Goal: Task Accomplishment & Management: Complete application form

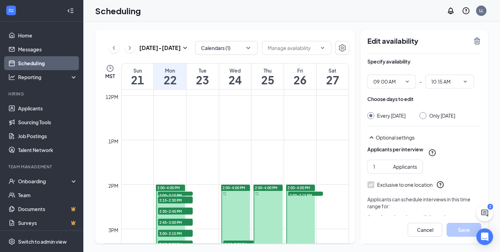
scroll to position [553, 0]
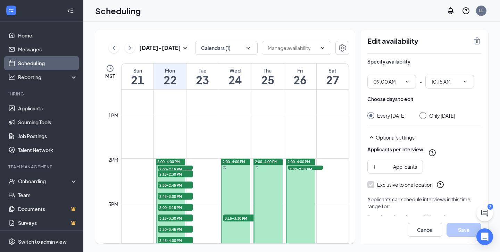
click at [176, 181] on div "2:30-2:45 PM 1" at bounding box center [175, 185] width 36 height 8
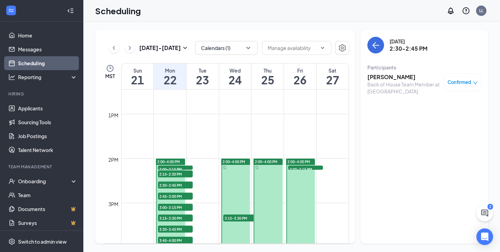
click at [175, 160] on span "2:00-4:00 PM" at bounding box center [168, 161] width 23 height 5
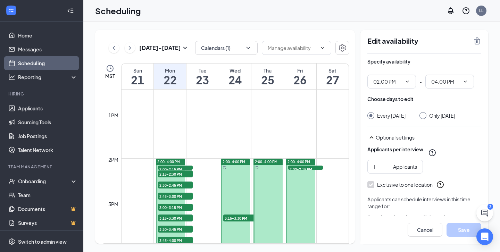
click at [439, 114] on div "Only Monday, Sep 22" at bounding box center [442, 115] width 26 height 7
click at [424, 114] on input "Only Monday, Sep 22" at bounding box center [421, 114] width 5 height 5
radio input "true"
radio input "false"
click at [477, 40] on icon "TrashOutline" at bounding box center [477, 41] width 8 height 8
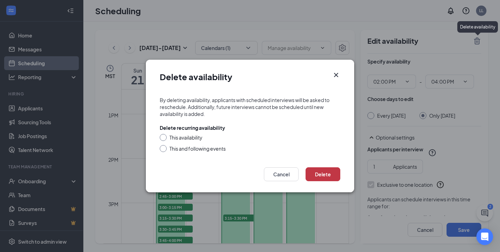
click at [327, 178] on button "Delete" at bounding box center [323, 174] width 35 height 14
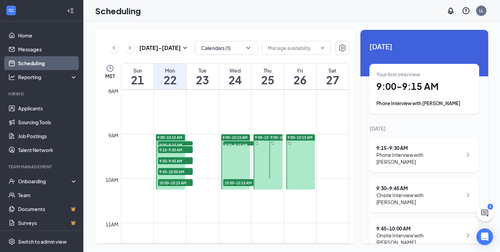
scroll to position [324, 0]
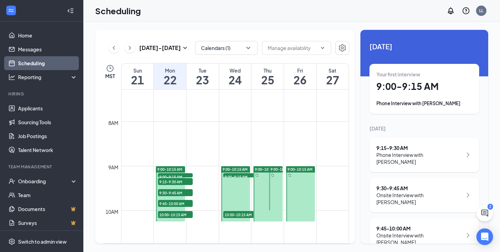
click at [176, 187] on div at bounding box center [170, 193] width 29 height 55
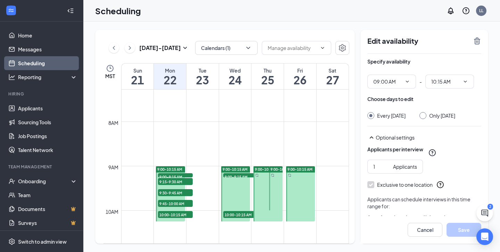
click at [442, 111] on div "Choose days to edit Every Monday Only Monday, Sep 22" at bounding box center [424, 107] width 114 height 24
click at [442, 114] on div "Only Monday, Sep 22" at bounding box center [442, 115] width 26 height 7
click at [424, 114] on input "Only Monday, Sep 22" at bounding box center [421, 114] width 5 height 5
radio input "true"
radio input "false"
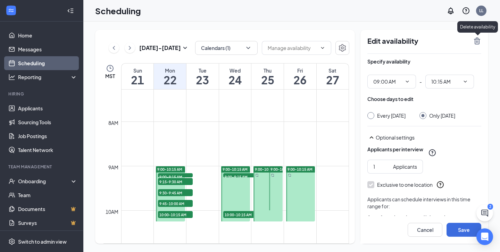
click at [477, 41] on icon "TrashOutline" at bounding box center [477, 40] width 6 height 7
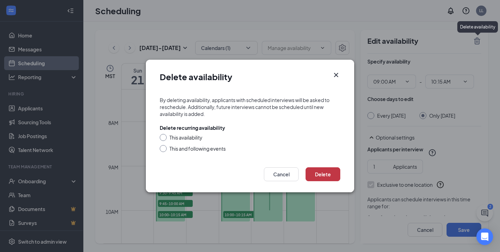
click at [326, 171] on button "Delete" at bounding box center [323, 174] width 35 height 14
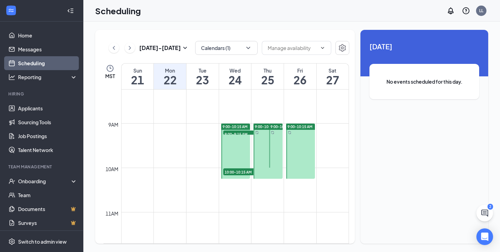
scroll to position [324, 0]
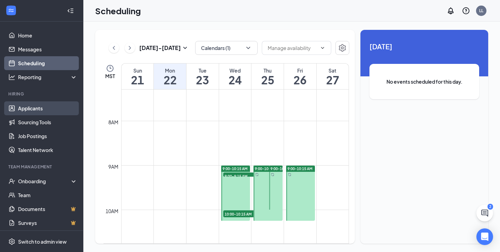
click at [44, 108] on link "Applicants" at bounding box center [47, 108] width 59 height 14
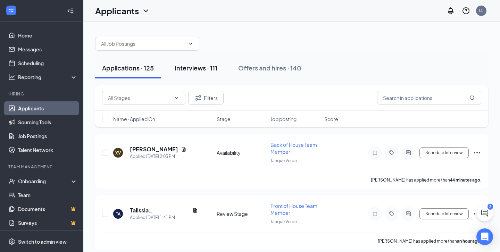
click at [207, 74] on button "Interviews · 111" at bounding box center [196, 68] width 57 height 21
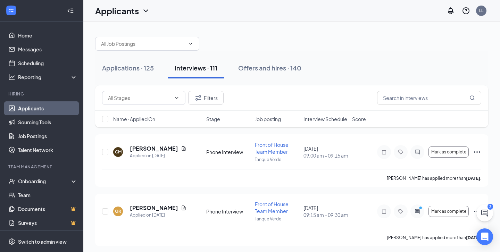
click at [324, 119] on span "Interview Schedule" at bounding box center [325, 119] width 44 height 7
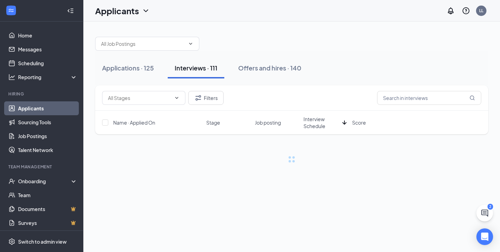
click at [324, 119] on span "Interview Schedule" at bounding box center [321, 123] width 36 height 14
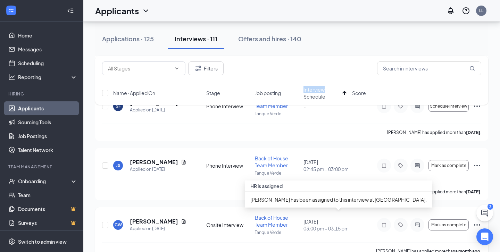
scroll to position [110, 0]
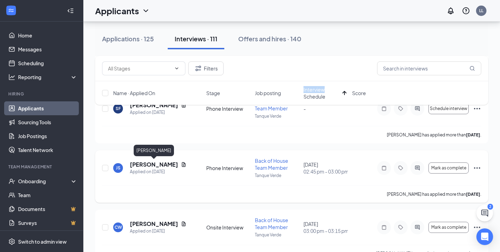
click at [172, 165] on h5 "[PERSON_NAME]" at bounding box center [154, 165] width 48 height 8
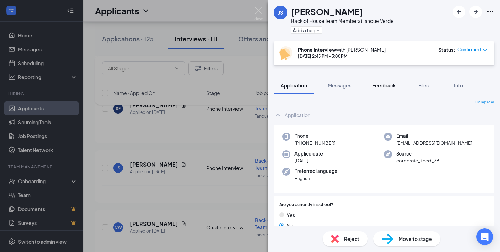
click at [378, 88] on span "Feedback" at bounding box center [384, 85] width 24 height 6
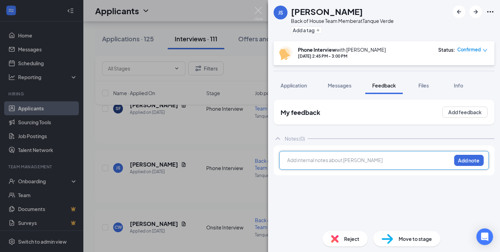
click at [327, 162] on div at bounding box center [369, 160] width 164 height 7
click at [466, 159] on button "Add note" at bounding box center [469, 160] width 30 height 11
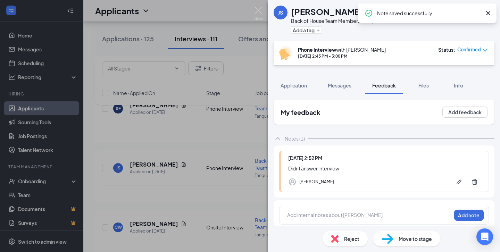
click at [347, 239] on span "Reject" at bounding box center [351, 239] width 15 height 8
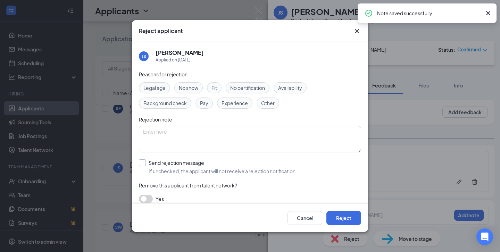
click at [274, 172] on span "If unchecked, the applicant will not receive a rejection notification." at bounding box center [223, 171] width 148 height 7
click at [274, 172] on input "Send rejection message If unchecked, the applicant will not receive a rejection…" at bounding box center [218, 166] width 158 height 15
checkbox input "true"
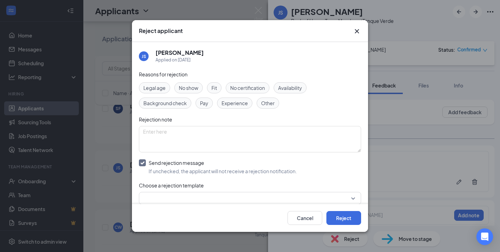
click at [255, 198] on input "search" at bounding box center [247, 198] width 209 height 12
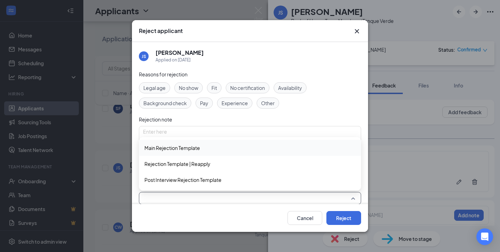
click at [260, 152] on span "Main Rejection Template" at bounding box center [249, 148] width 211 height 8
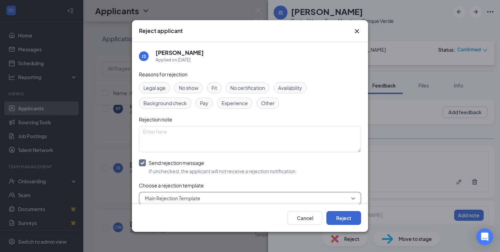
click at [352, 221] on button "Reject" at bounding box center [343, 218] width 35 height 14
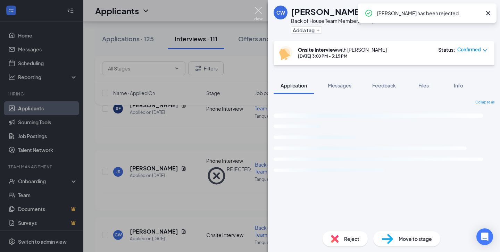
click at [259, 11] on img at bounding box center [258, 14] width 9 height 14
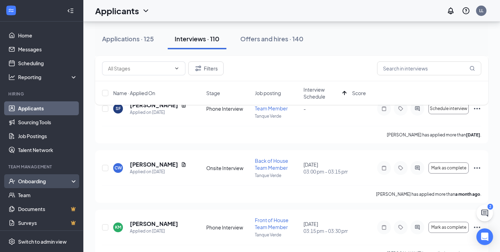
click at [40, 180] on div "Onboarding" at bounding box center [44, 181] width 53 height 7
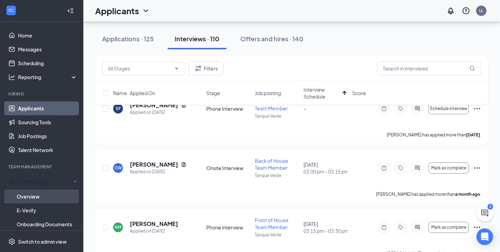
click at [40, 197] on link "Overview" at bounding box center [47, 197] width 61 height 14
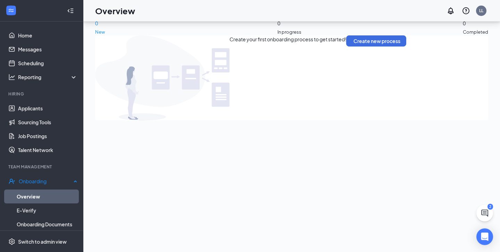
scroll to position [31, 0]
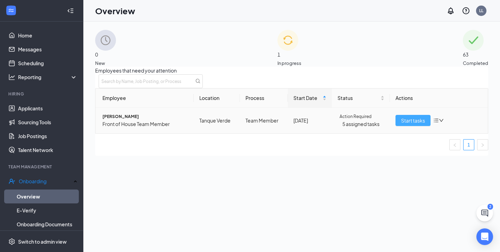
click at [404, 124] on span "Start tasks" at bounding box center [413, 121] width 24 height 8
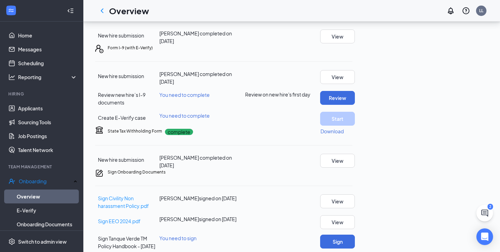
scroll to position [129, 0]
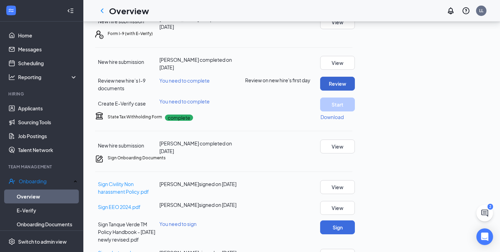
click at [355, 91] on button "Review" at bounding box center [337, 84] width 35 height 14
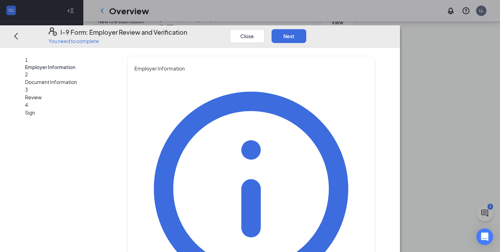
type input "Leiana"
type input "[PERSON_NAME]"
type input "Manager"
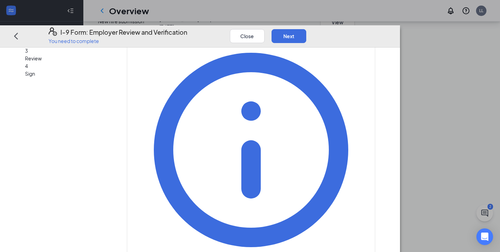
scroll to position [60, 0]
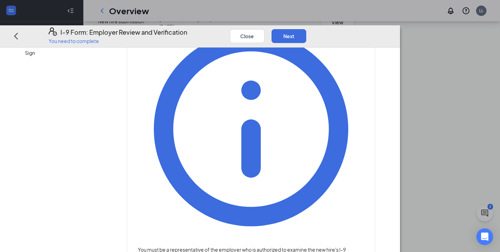
type input "[EMAIL_ADDRESS][DOMAIN_NAME]"
type input "5205239882"
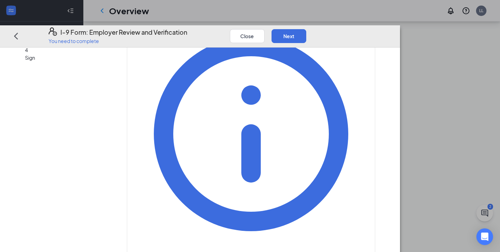
scroll to position [48, 0]
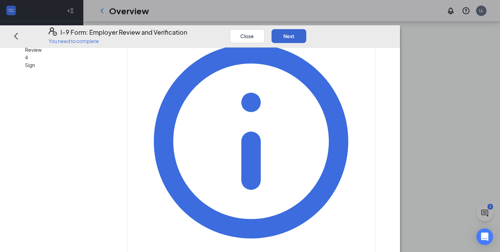
click at [306, 29] on button "Next" at bounding box center [288, 36] width 35 height 14
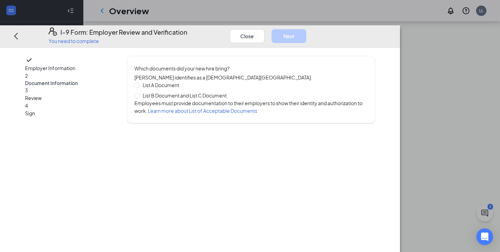
click at [229, 92] on span "List B Document and List C Document" at bounding box center [185, 96] width 90 height 8
click at [139, 93] on input "List B Document and List C Document" at bounding box center [136, 95] width 5 height 5
radio input "true"
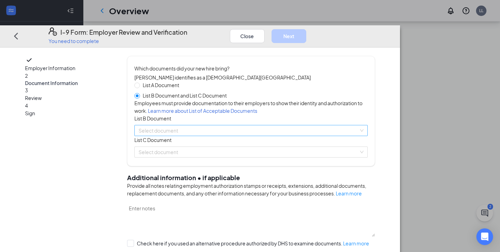
click at [193, 136] on input "search" at bounding box center [249, 130] width 220 height 10
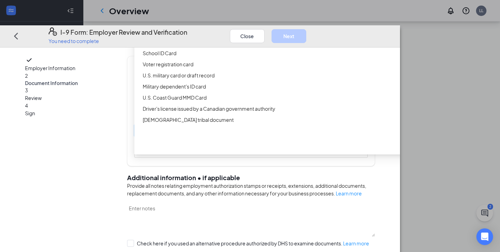
click at [253, 35] on div "Driver’s License issued by U.S State or outlying US possession" at bounding box center [277, 31] width 268 height 8
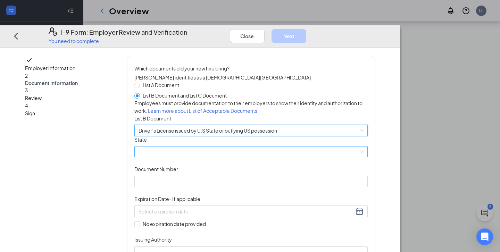
click at [255, 157] on span at bounding box center [251, 152] width 225 height 10
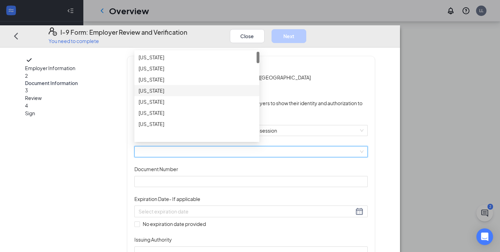
click at [235, 94] on div "[US_STATE]" at bounding box center [197, 91] width 117 height 8
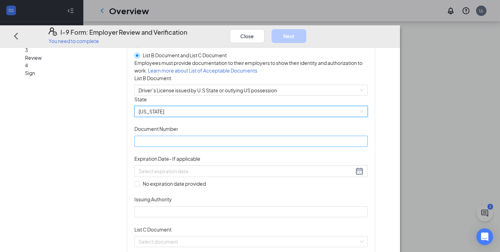
scroll to position [58, 0]
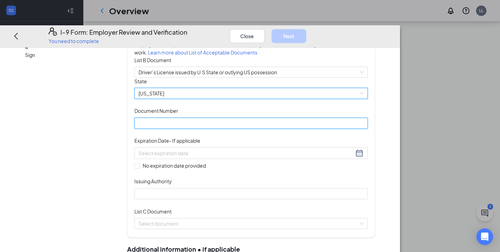
click at [263, 128] on input "Document Number" at bounding box center [250, 122] width 233 height 11
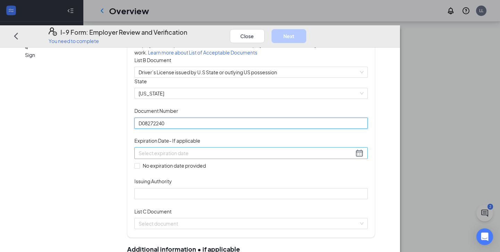
type input "D08272240"
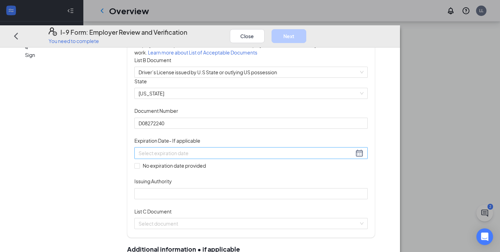
click at [289, 157] on div at bounding box center [251, 153] width 225 height 8
click at [261, 209] on button "button" at bounding box center [261, 207] width 8 height 14
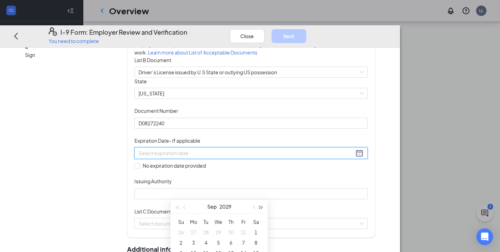
click at [261, 209] on button "button" at bounding box center [261, 207] width 8 height 14
click at [254, 209] on button "button" at bounding box center [253, 207] width 8 height 14
type input "[DATE]"
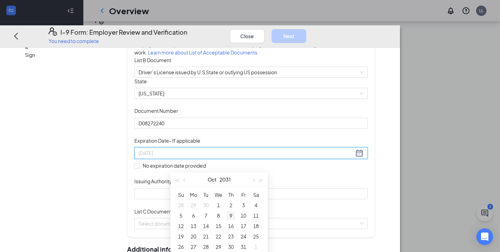
scroll to position [147, 0]
type input "[DATE]"
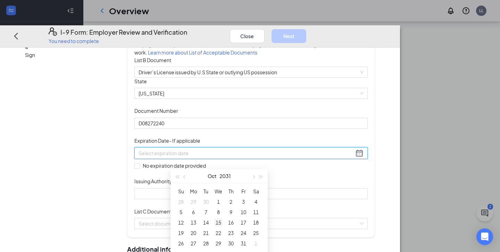
type input "[DATE]"
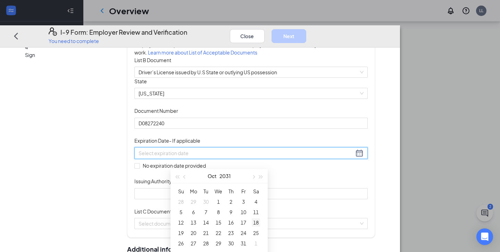
type input "[DATE]"
click at [255, 223] on div "18" at bounding box center [256, 222] width 8 height 8
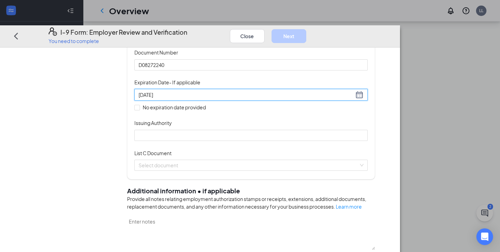
scroll to position [117, 0]
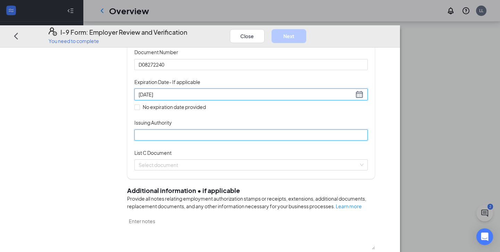
click at [242, 140] on input "Issuing Authority" at bounding box center [250, 134] width 233 height 11
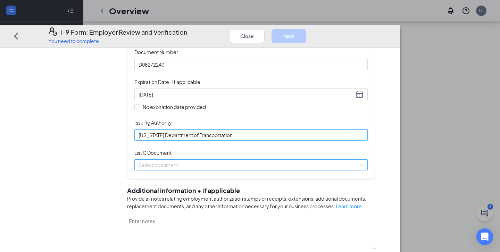
type input "[US_STATE] Department of Transportation"
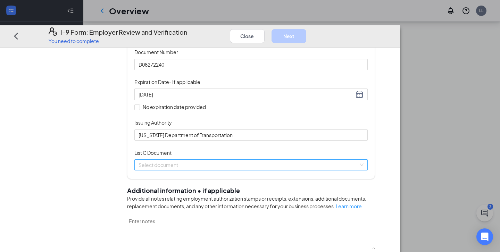
click at [252, 170] on input "search" at bounding box center [249, 164] width 220 height 10
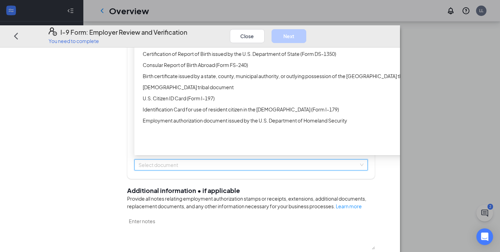
click at [258, 37] on div "Unrestricted Social Security Card" at bounding box center [274, 31] width 281 height 11
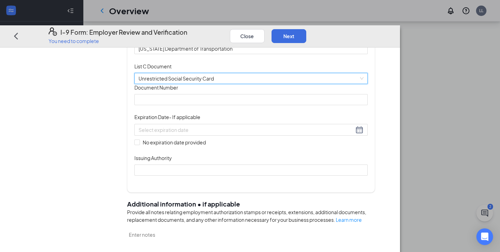
scroll to position [252, 0]
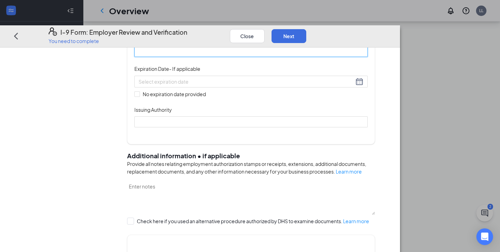
click at [259, 57] on input "Document Number" at bounding box center [250, 51] width 233 height 11
type input "675343607"
click at [218, 127] on div "Document Title Unrestricted Social Security Card Document Number 675343607 Expi…" at bounding box center [250, 81] width 233 height 92
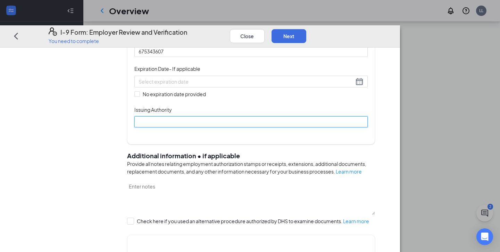
click at [214, 127] on input "Issuing Authority" at bounding box center [250, 121] width 233 height 11
type input "Social Security Administration"
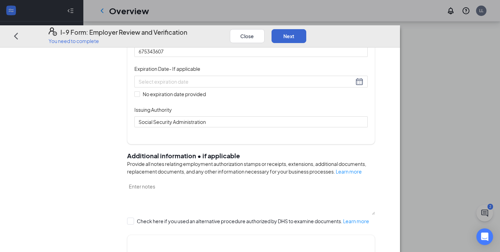
click at [306, 29] on button "Next" at bounding box center [288, 36] width 35 height 14
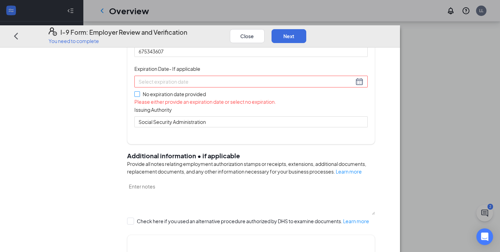
click at [197, 98] on span "No expiration date provided" at bounding box center [174, 94] width 69 height 8
click at [139, 96] on input "No expiration date provided" at bounding box center [136, 93] width 5 height 5
checkbox input "true"
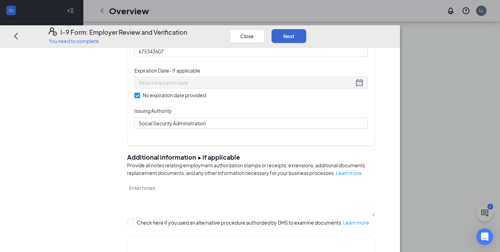
click at [306, 29] on button "Next" at bounding box center [288, 36] width 35 height 14
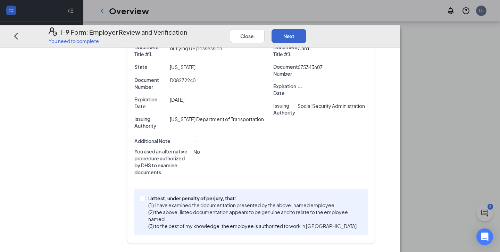
scroll to position [180, 0]
click at [283, 218] on p "(2) the above-listed documentation appears to be genuine and to relate to the e…" at bounding box center [253, 216] width 211 height 14
click at [145, 200] on input "I attest, under penalty of [PERSON_NAME], that: (1) I have examined the documen…" at bounding box center [142, 197] width 5 height 5
checkbox input "true"
click at [400, 25] on div "I-9 Form: Employer Review and Verification You need to complete Close Next" at bounding box center [200, 36] width 400 height 22
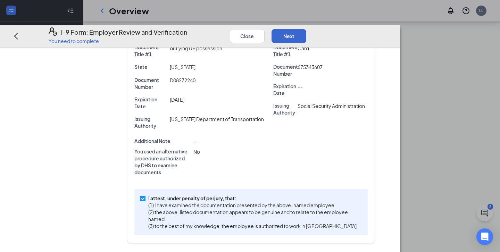
click at [306, 29] on button "Next" at bounding box center [288, 36] width 35 height 14
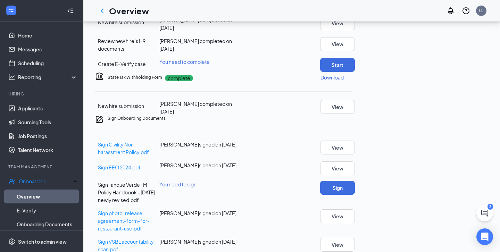
scroll to position [175, 0]
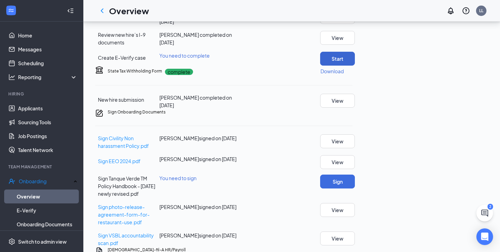
click at [355, 66] on button "Start" at bounding box center [337, 59] width 35 height 14
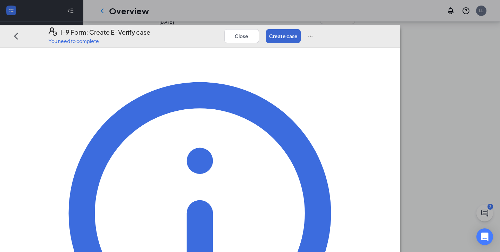
click at [301, 29] on button "Create case" at bounding box center [283, 36] width 35 height 14
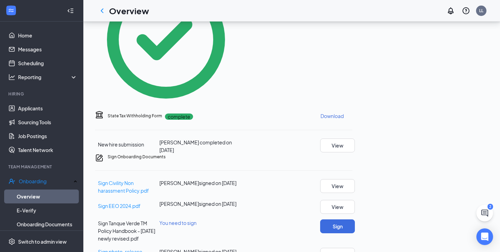
scroll to position [327, 0]
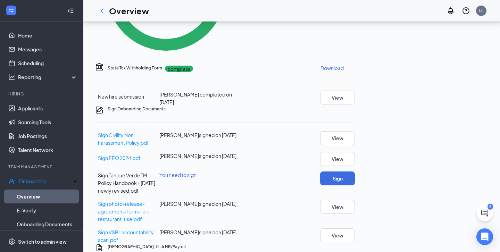
click at [352, 172] on div "Sign" at bounding box center [336, 179] width 32 height 14
click at [355, 172] on button "Sign" at bounding box center [337, 179] width 35 height 14
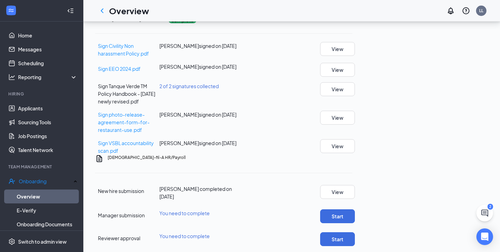
scroll to position [421, 0]
click at [355, 210] on button "Start" at bounding box center [337, 217] width 35 height 14
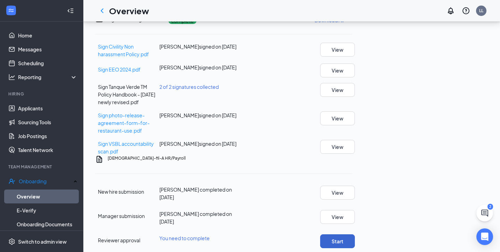
click at [355, 234] on button "Start" at bounding box center [337, 241] width 35 height 14
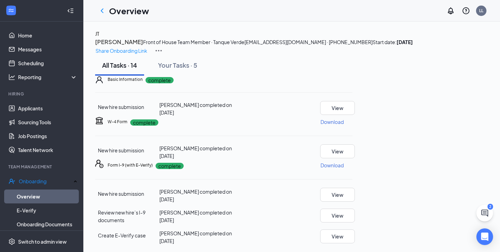
scroll to position [0, 0]
click at [106, 12] on icon "ChevronLeft" at bounding box center [102, 11] width 8 height 8
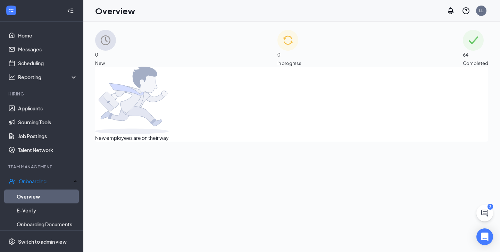
click at [463, 60] on span "Completed" at bounding box center [475, 63] width 25 height 7
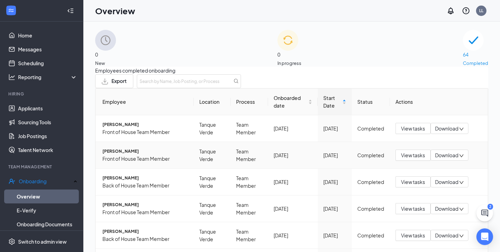
scroll to position [2, 0]
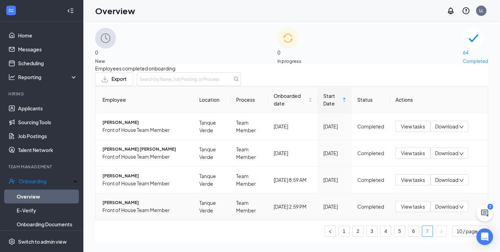
click at [446, 203] on span "Download" at bounding box center [446, 206] width 23 height 7
click at [433, 70] on div "Download summary" at bounding box center [416, 66] width 57 height 8
